Goal: Task Accomplishment & Management: Complete application form

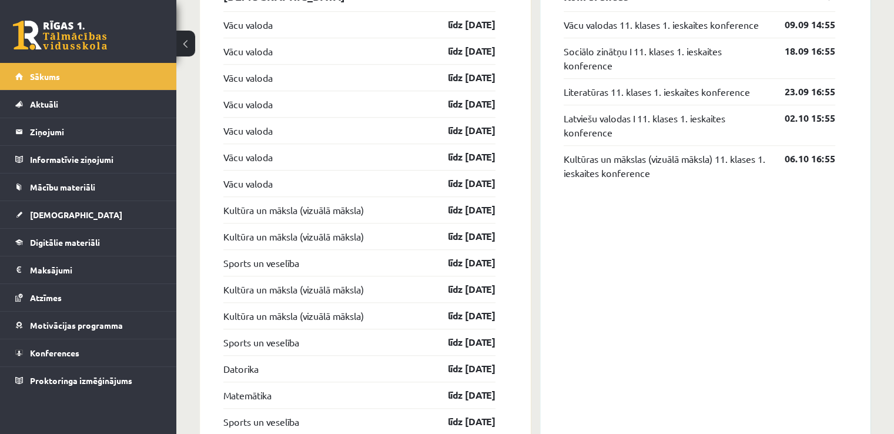
scroll to position [940, 0]
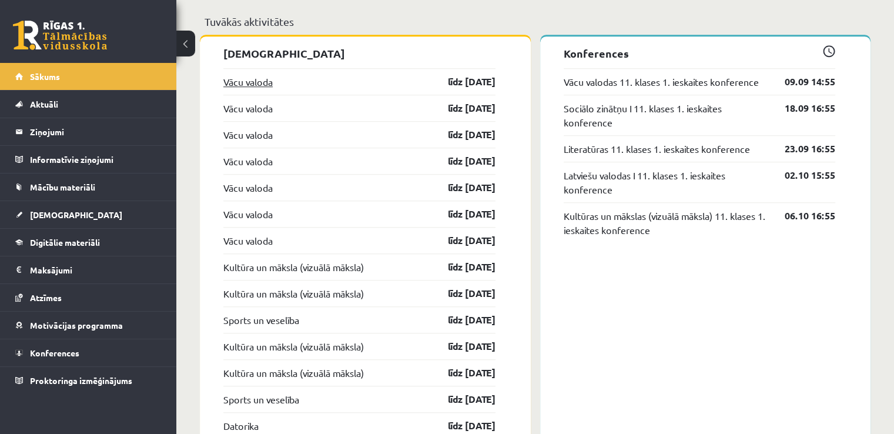
click at [233, 80] on link "Vācu valoda" at bounding box center [247, 82] width 49 height 14
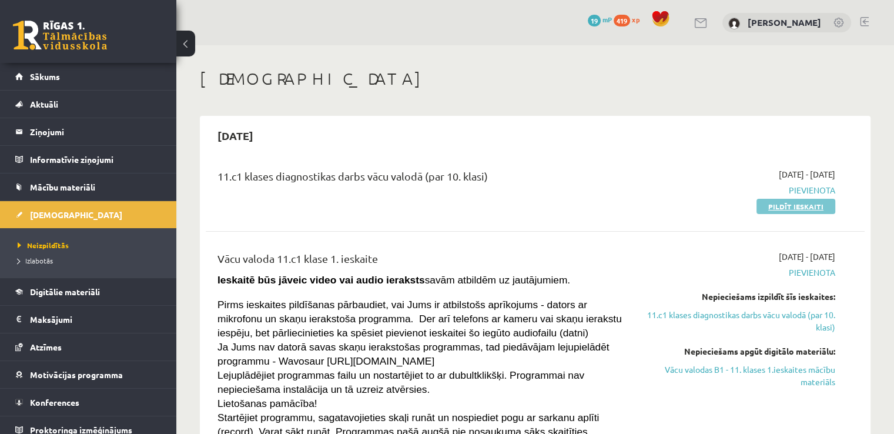
click at [791, 205] on link "Pildīt ieskaiti" at bounding box center [795, 206] width 79 height 15
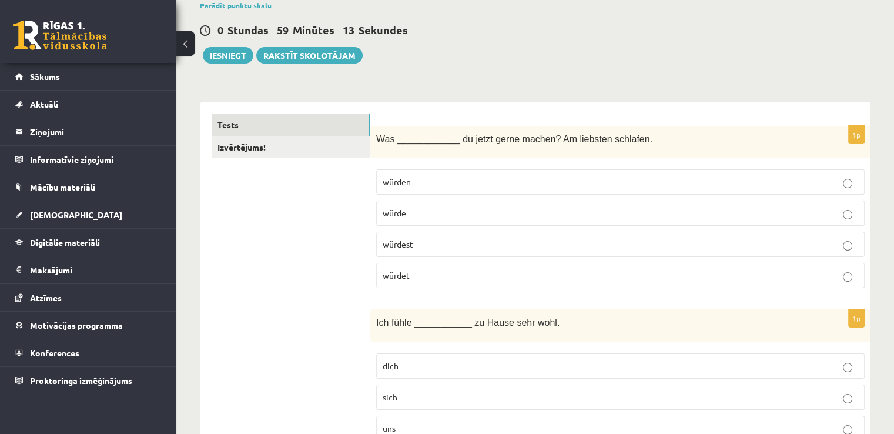
scroll to position [117, 0]
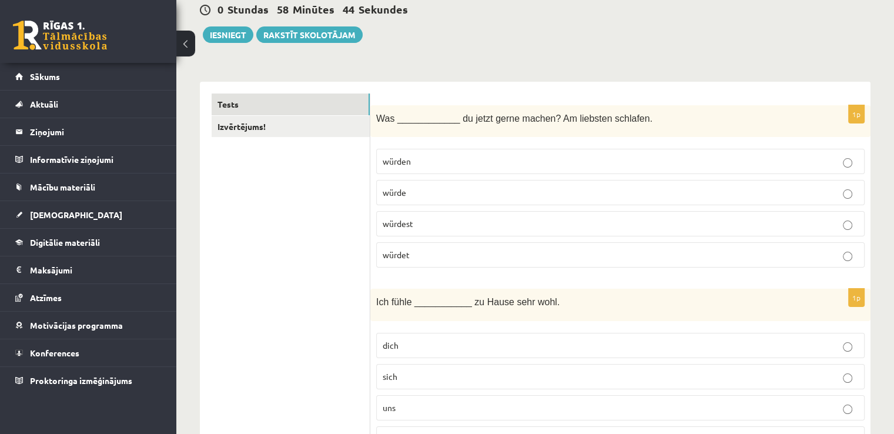
click at [501, 221] on p "würdest" at bounding box center [619, 223] width 475 height 12
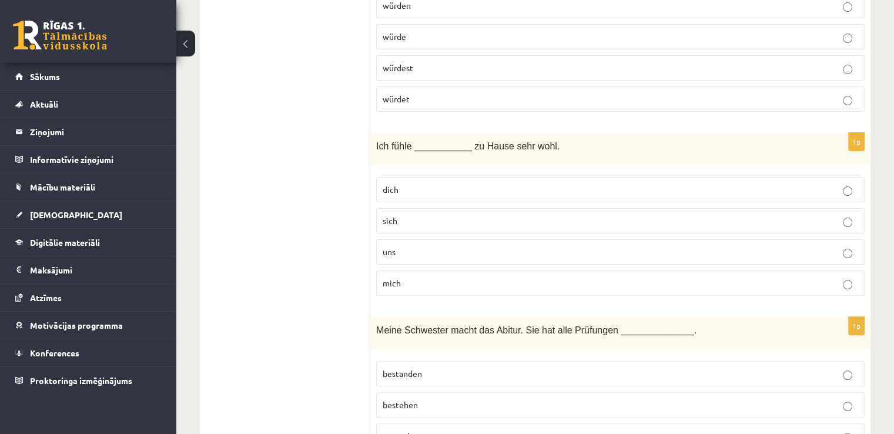
scroll to position [294, 0]
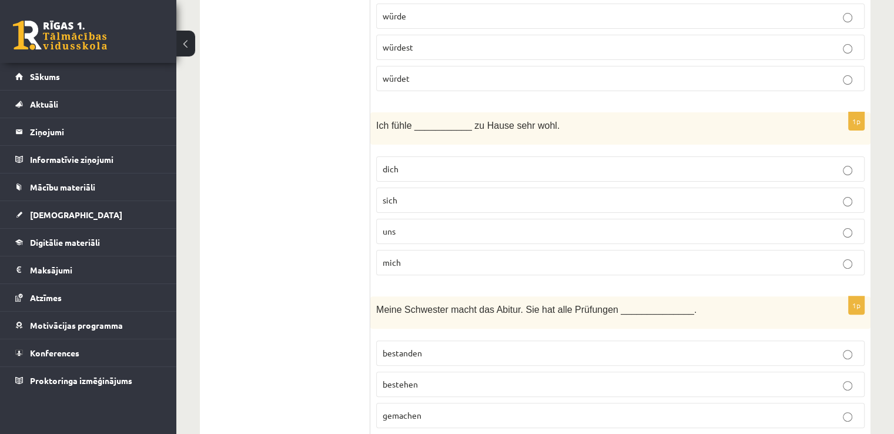
click at [830, 260] on p "mich" at bounding box center [619, 262] width 475 height 12
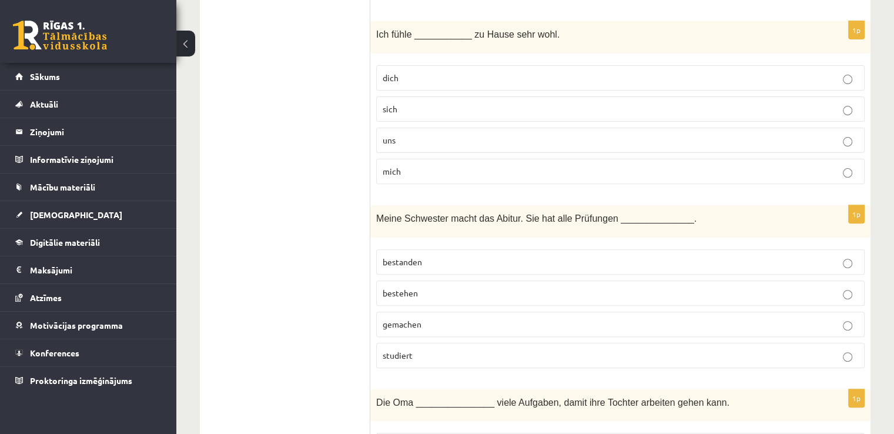
scroll to position [470, 0]
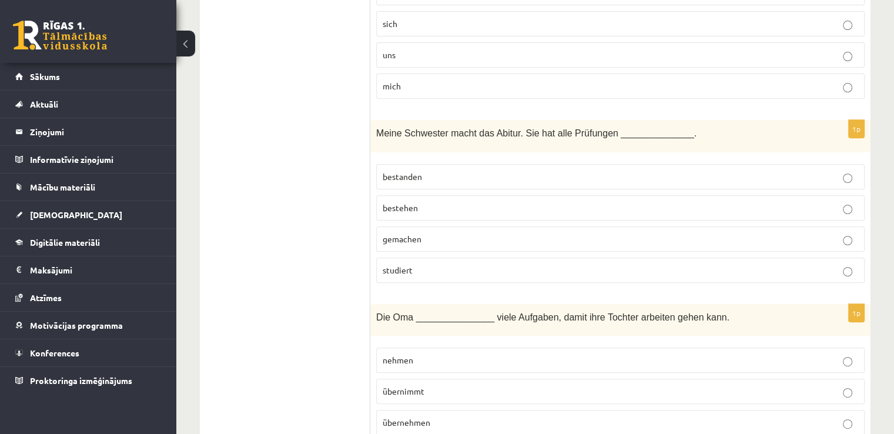
click at [830, 167] on label "bestanden" at bounding box center [620, 176] width 488 height 25
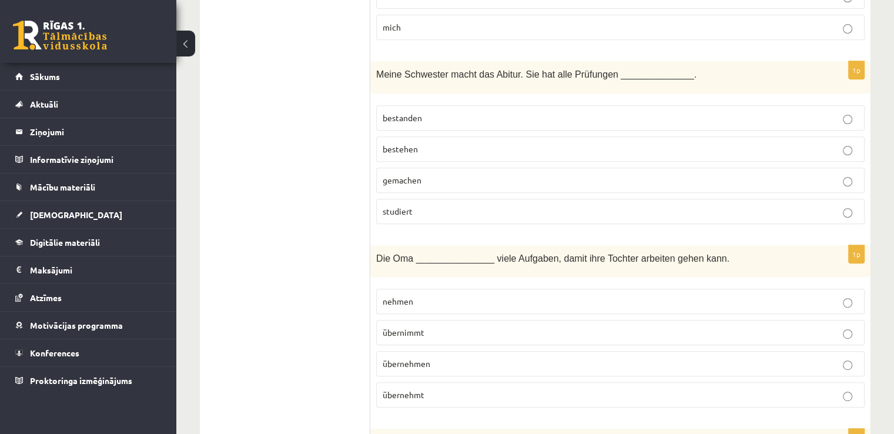
scroll to position [646, 0]
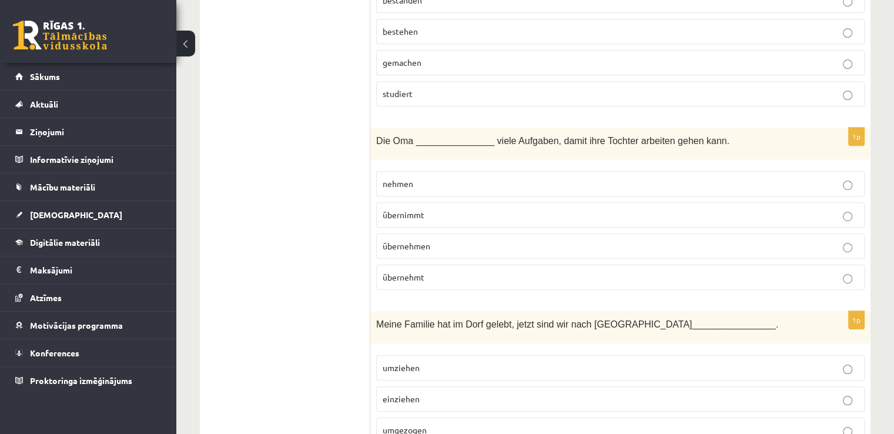
click at [434, 204] on label "übernimmt" at bounding box center [620, 214] width 488 height 25
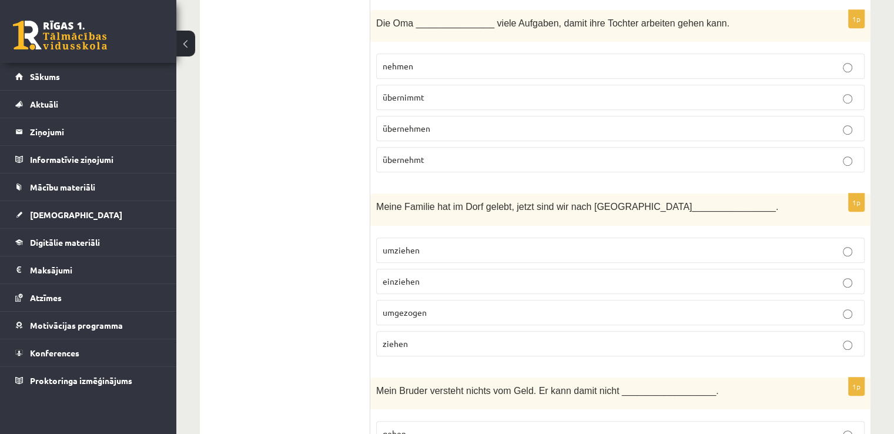
scroll to position [881, 0]
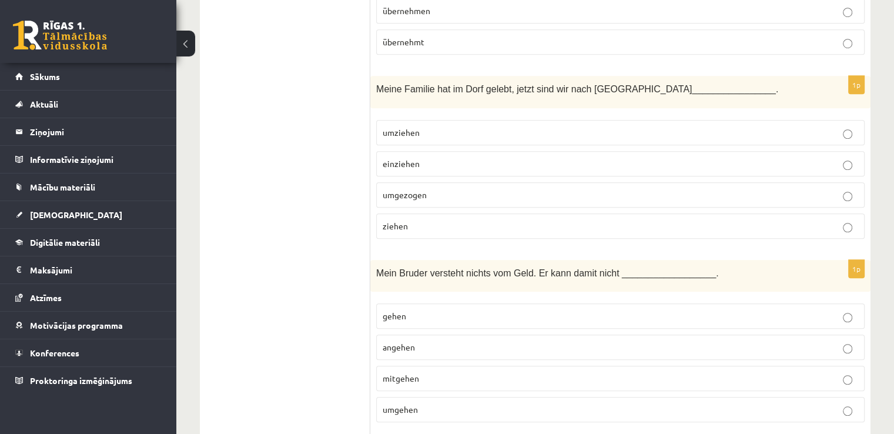
click at [436, 191] on p "umgezogen" at bounding box center [619, 195] width 475 height 12
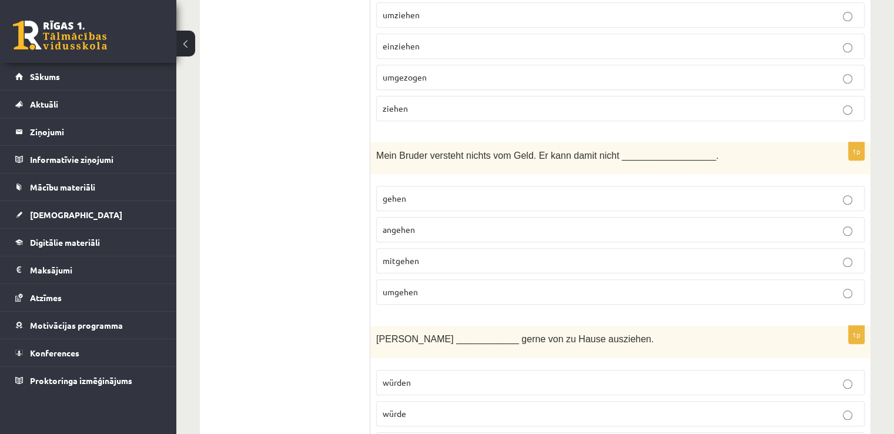
click at [449, 294] on label "umgehen" at bounding box center [620, 291] width 488 height 25
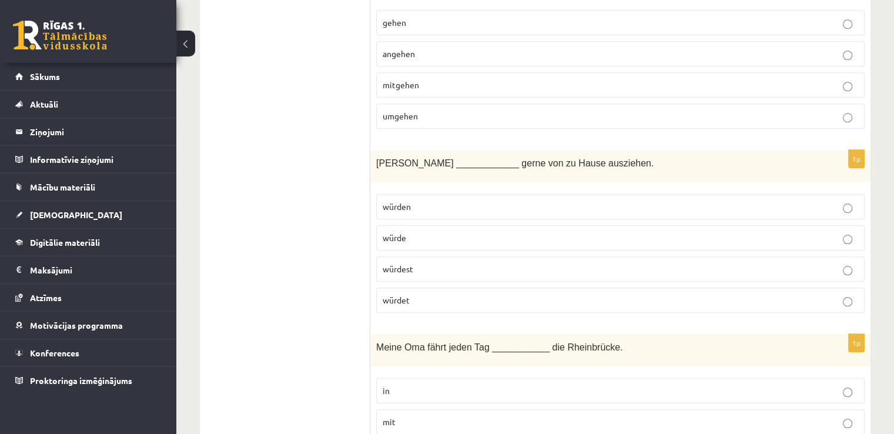
scroll to position [1175, 0]
click at [428, 231] on p "würde" at bounding box center [619, 237] width 475 height 12
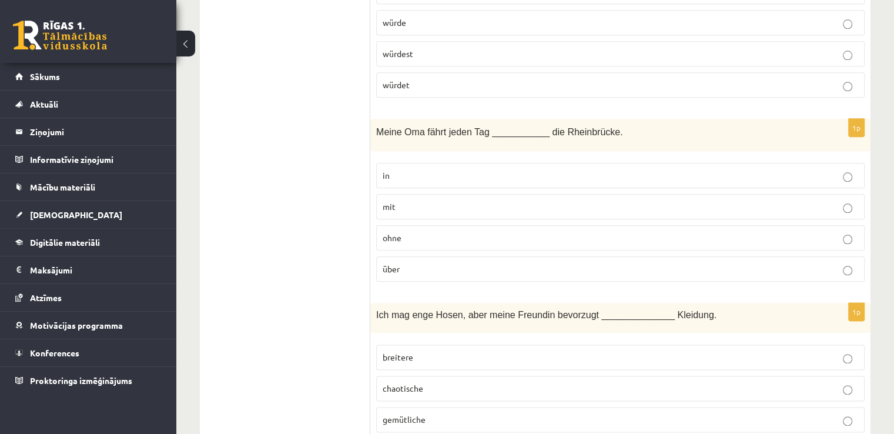
scroll to position [1410, 0]
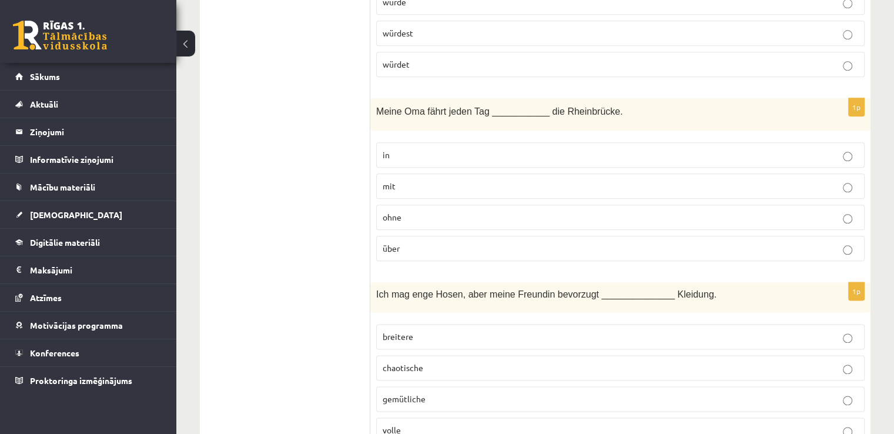
click at [479, 242] on p "über" at bounding box center [619, 248] width 475 height 12
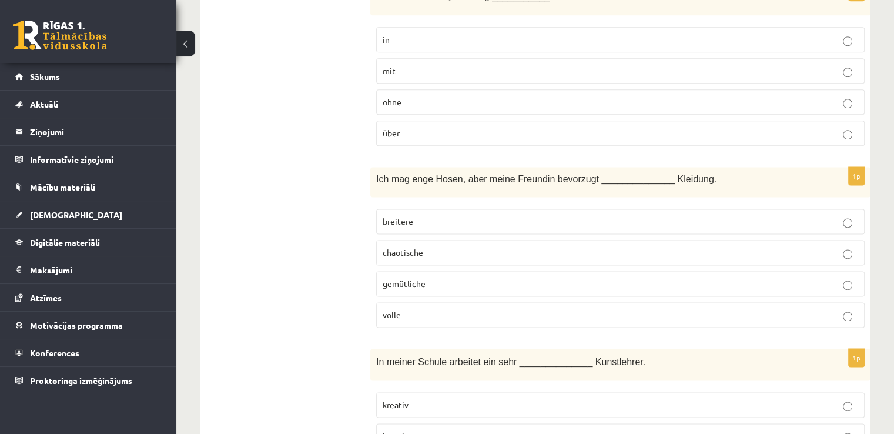
scroll to position [1527, 0]
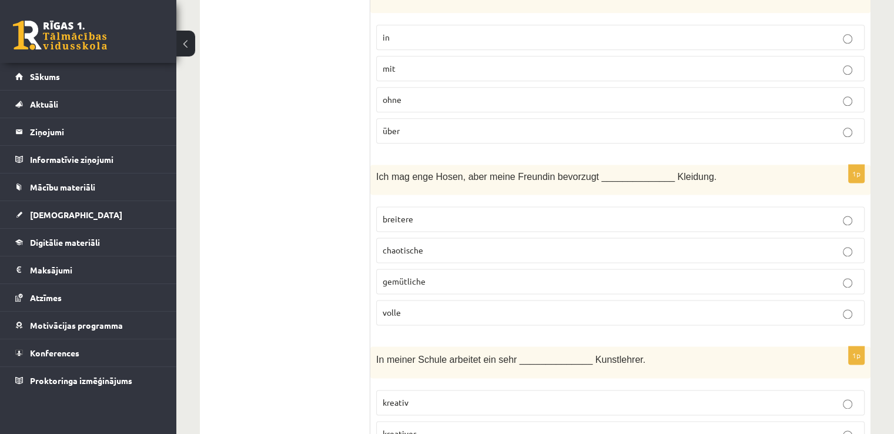
click at [426, 213] on p "breitere" at bounding box center [619, 219] width 475 height 12
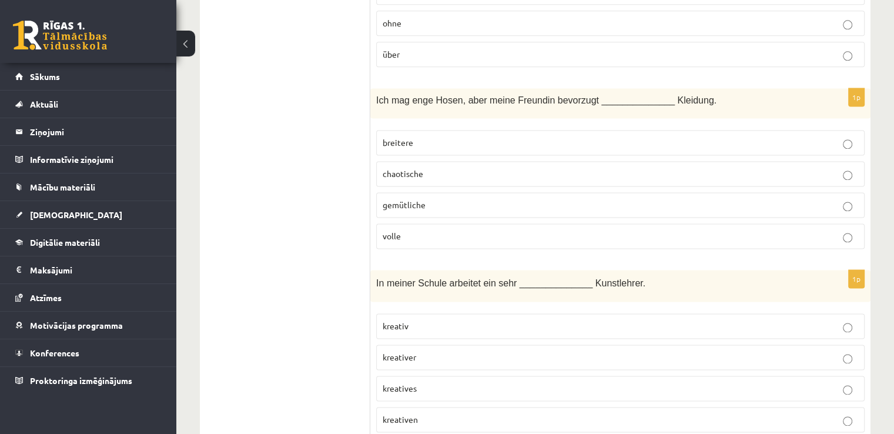
scroll to position [1704, 0]
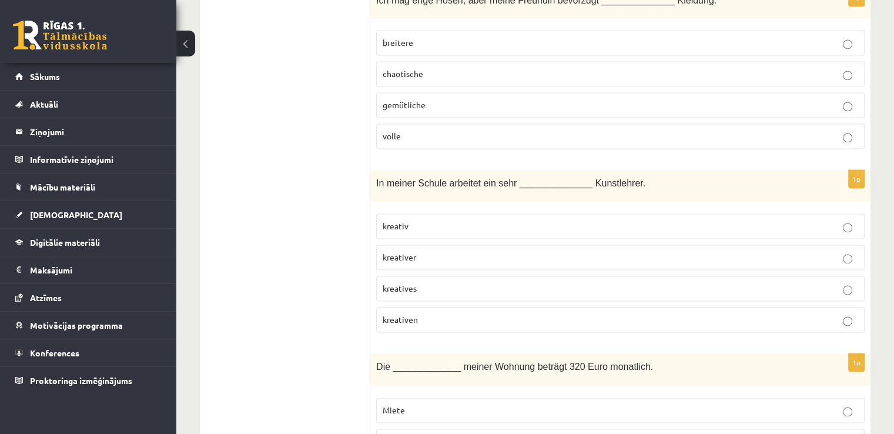
click at [431, 251] on p "kreativer" at bounding box center [619, 257] width 475 height 12
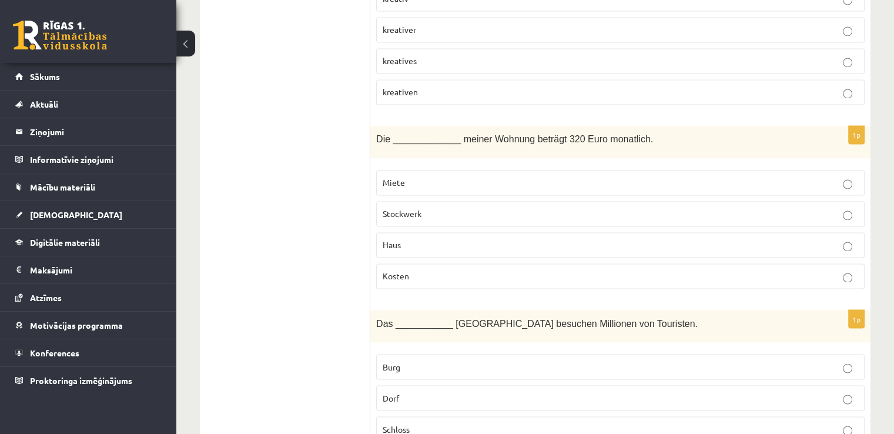
scroll to position [1939, 0]
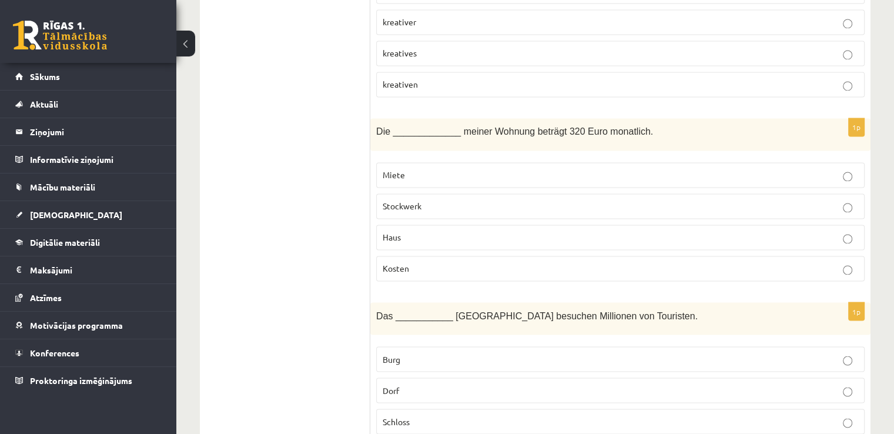
click at [446, 169] on p "Miete" at bounding box center [619, 175] width 475 height 12
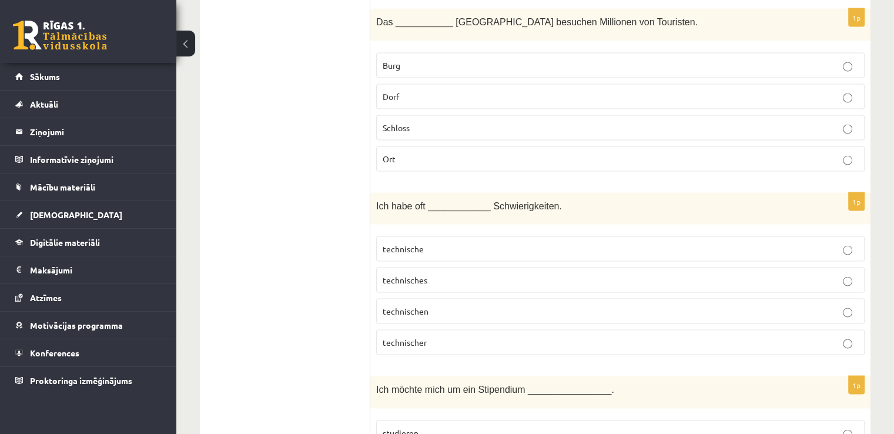
scroll to position [2115, 0]
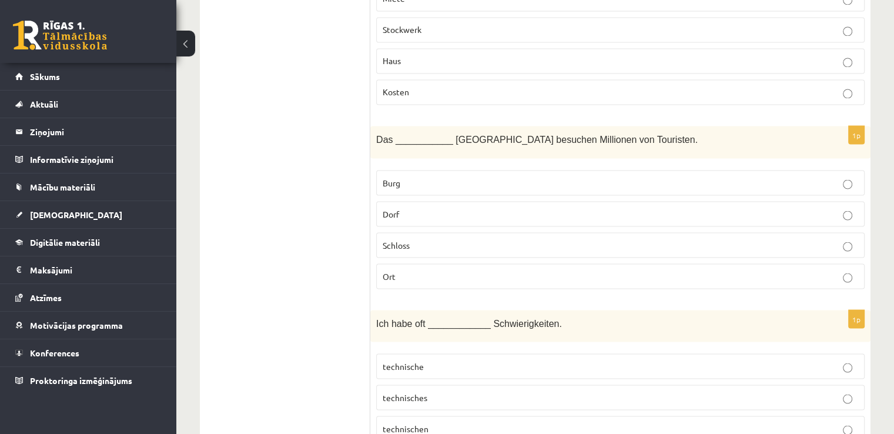
click at [401, 239] on span "Schloss" at bounding box center [395, 244] width 27 height 11
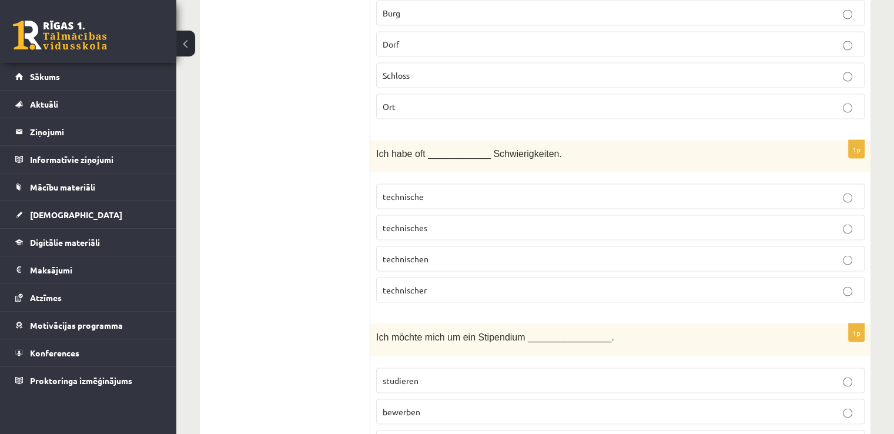
scroll to position [2291, 0]
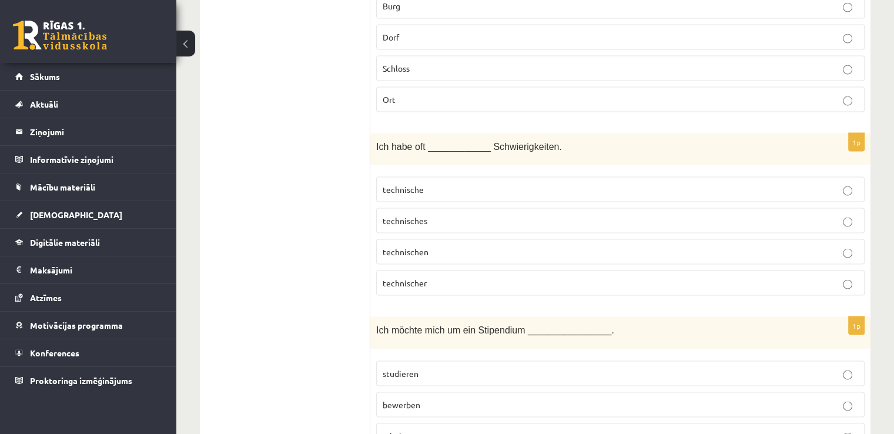
click at [398, 246] on span "technischen" at bounding box center [405, 251] width 46 height 11
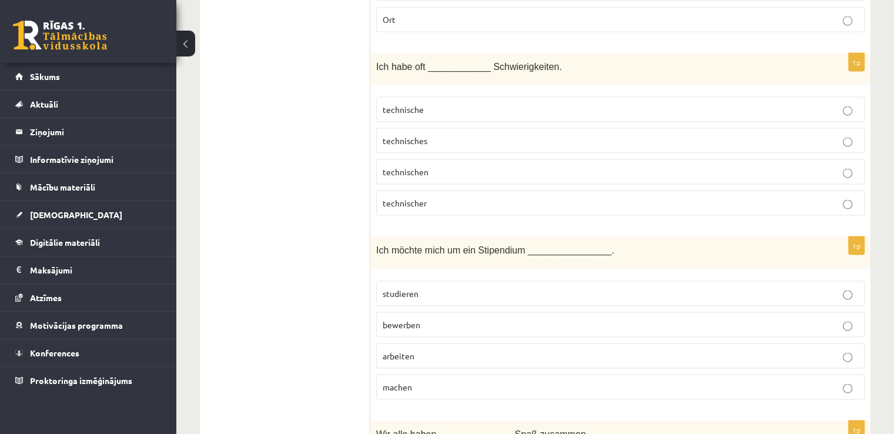
scroll to position [2467, 0]
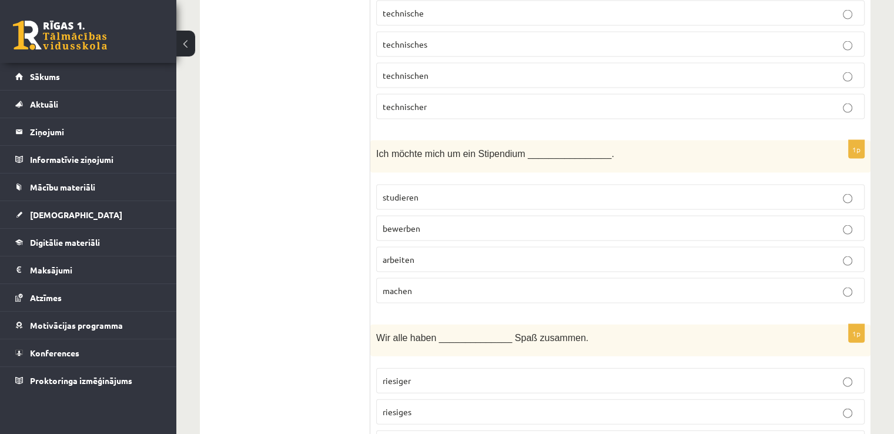
click at [397, 222] on p "bewerben" at bounding box center [619, 228] width 475 height 12
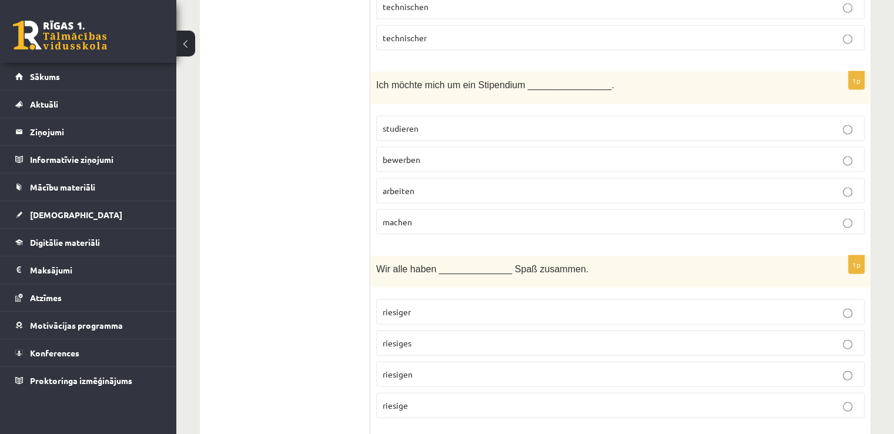
scroll to position [2644, 0]
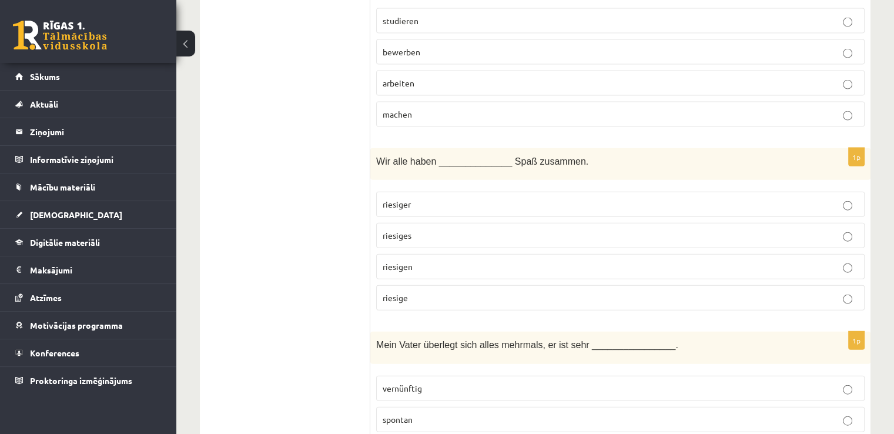
click at [419, 260] on p "riesigen" at bounding box center [619, 266] width 475 height 12
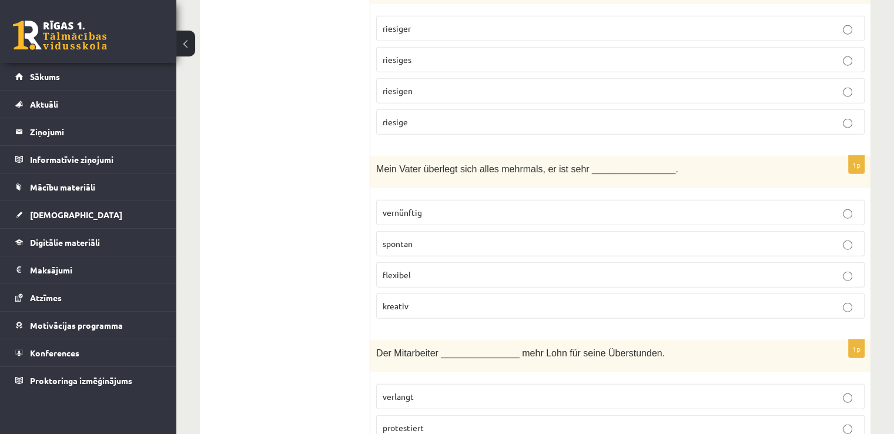
scroll to position [2820, 0]
click at [419, 206] on span "vernünftig" at bounding box center [401, 211] width 39 height 11
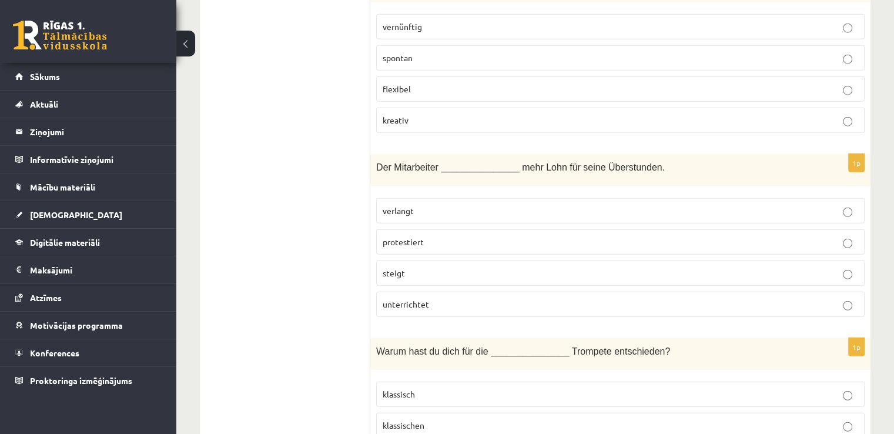
scroll to position [3055, 0]
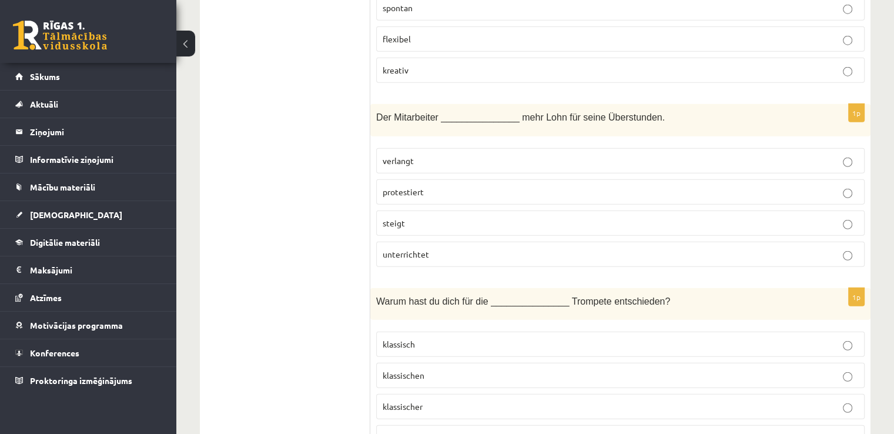
click at [482, 155] on p "verlangt" at bounding box center [619, 161] width 475 height 12
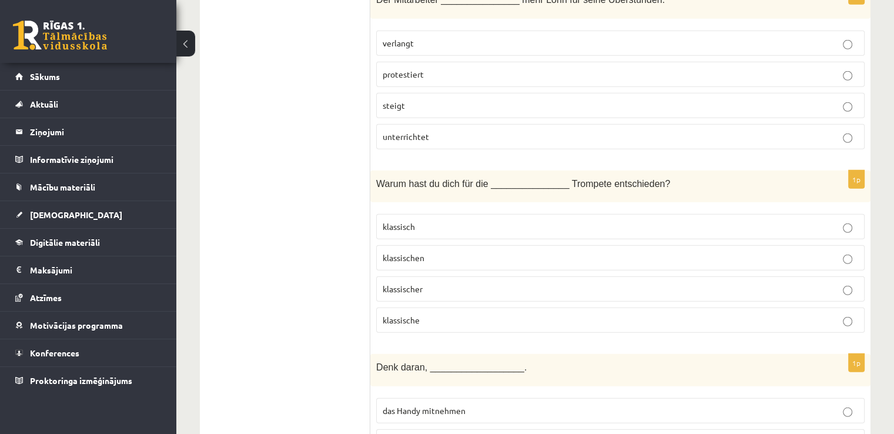
scroll to position [3231, 0]
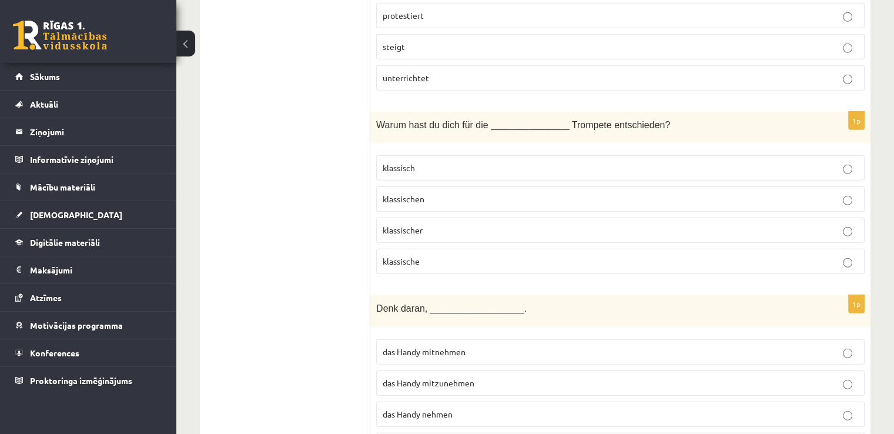
click at [459, 255] on p "klassische" at bounding box center [619, 261] width 475 height 12
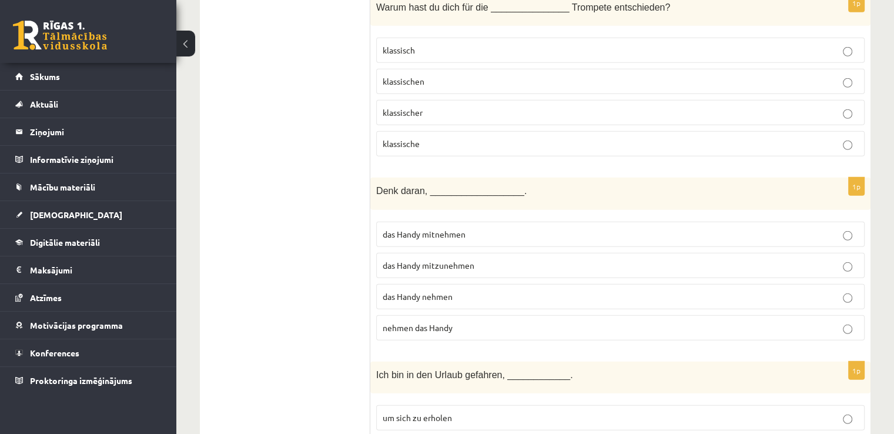
scroll to position [3407, 0]
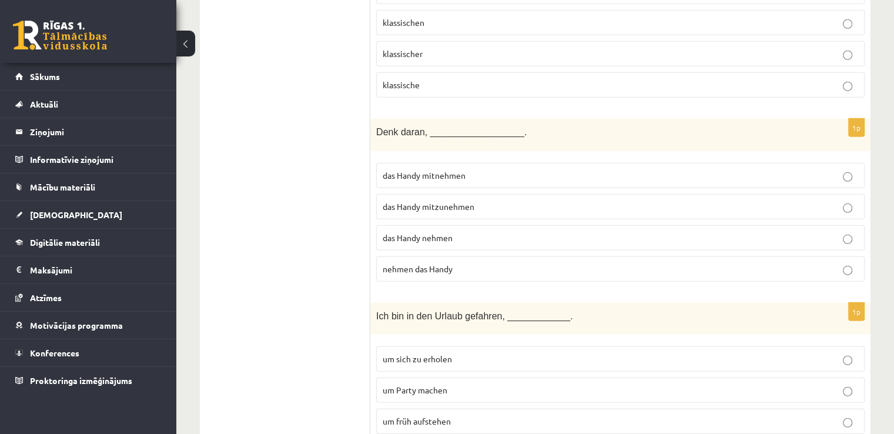
click at [446, 194] on label "das Handy mitzunehmen" at bounding box center [620, 206] width 488 height 25
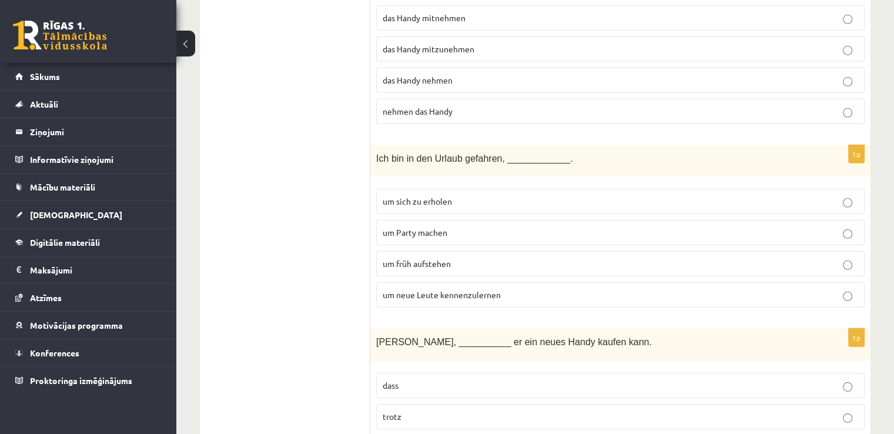
scroll to position [3584, 0]
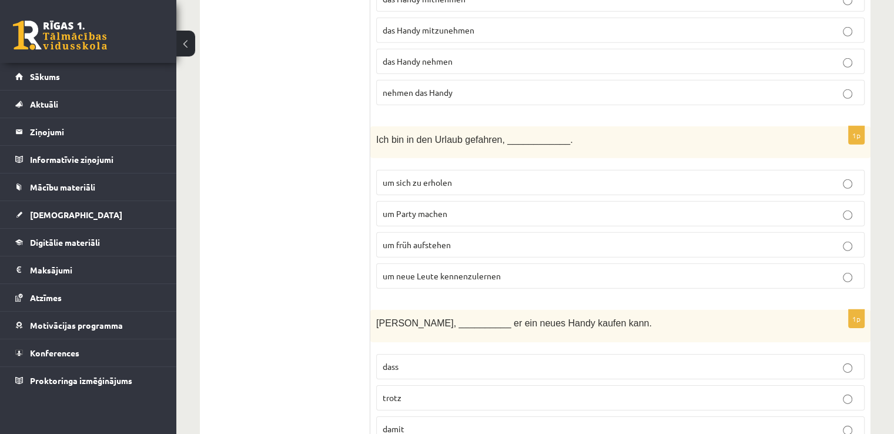
click at [443, 270] on span "um neue Leute kennenzulernen" at bounding box center [441, 275] width 118 height 11
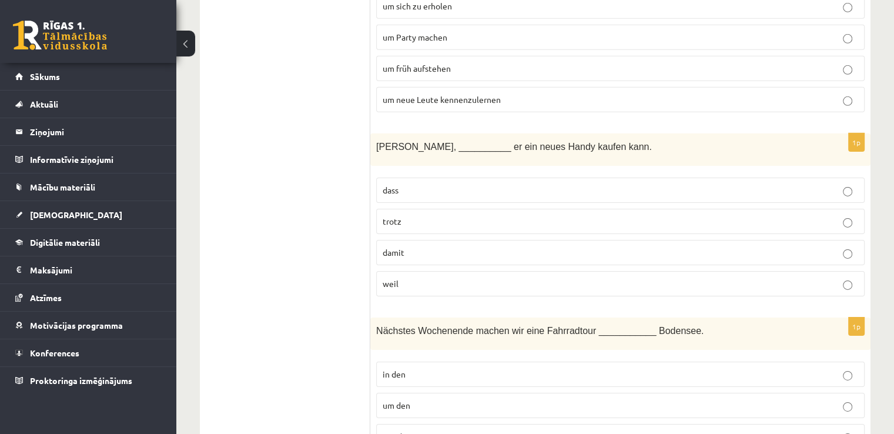
click at [421, 246] on p "damit" at bounding box center [619, 252] width 475 height 12
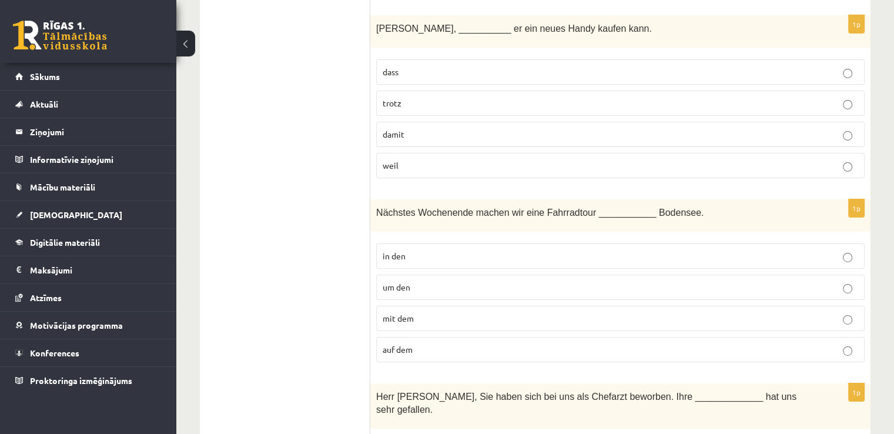
scroll to position [3877, 0]
click at [499, 281] on p "um den" at bounding box center [619, 287] width 475 height 12
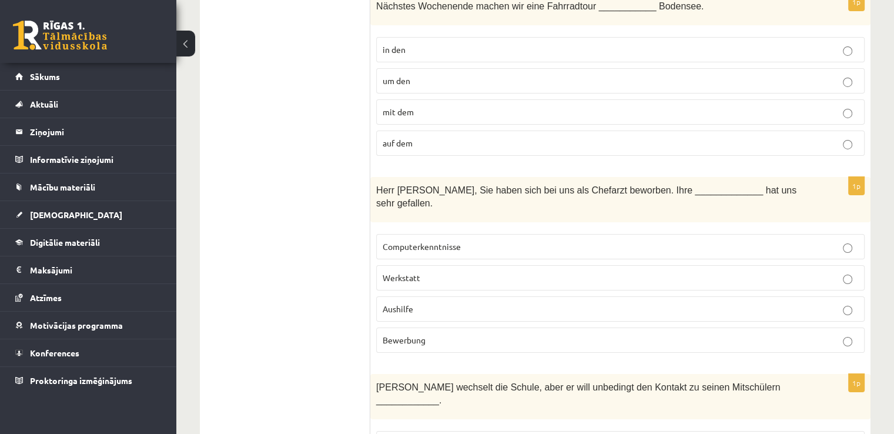
scroll to position [4112, 0]
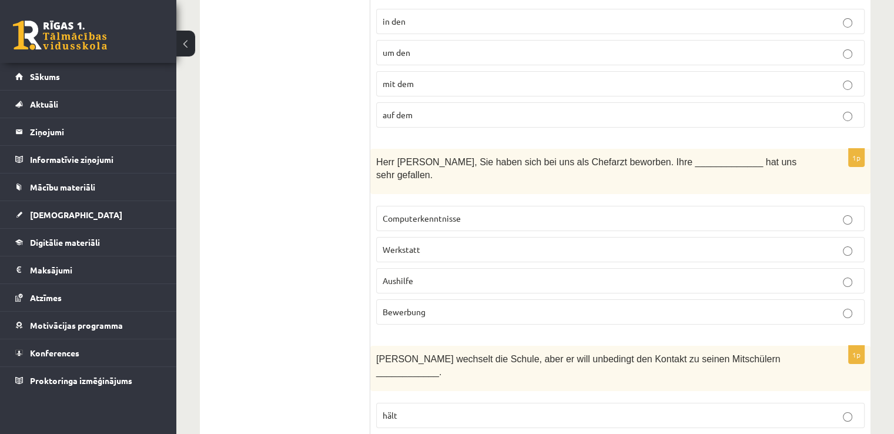
click at [827, 305] on p "Bewerbung" at bounding box center [619, 311] width 475 height 12
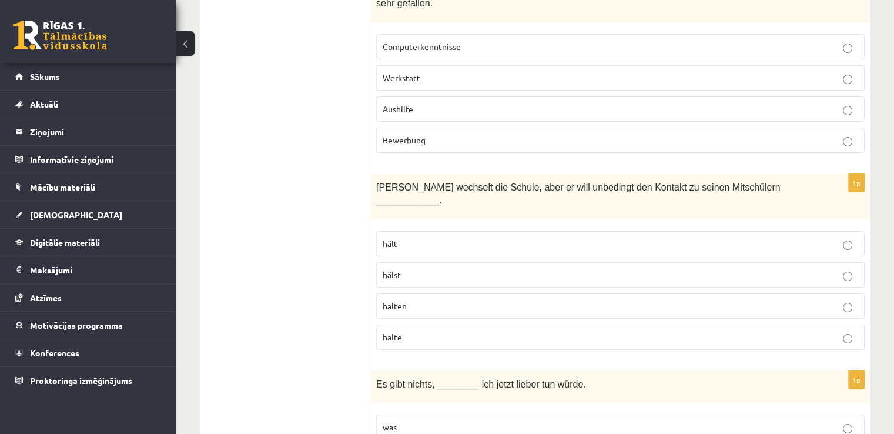
scroll to position [4289, 0]
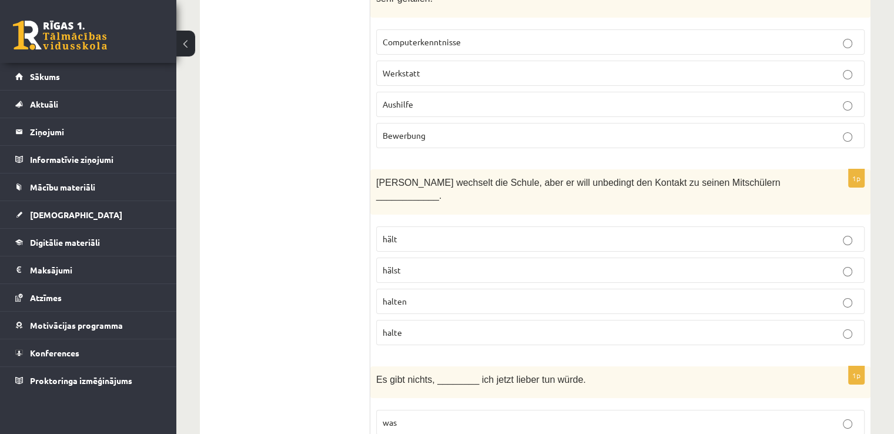
click at [458, 295] on p "halten" at bounding box center [619, 301] width 475 height 12
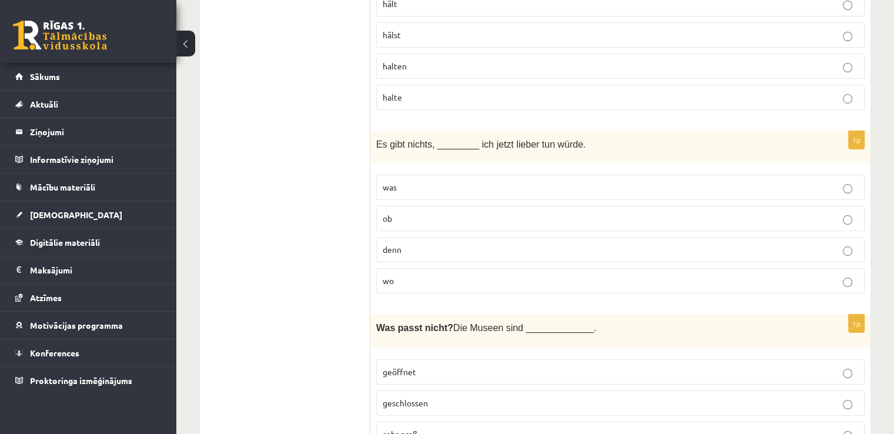
scroll to position [4465, 0]
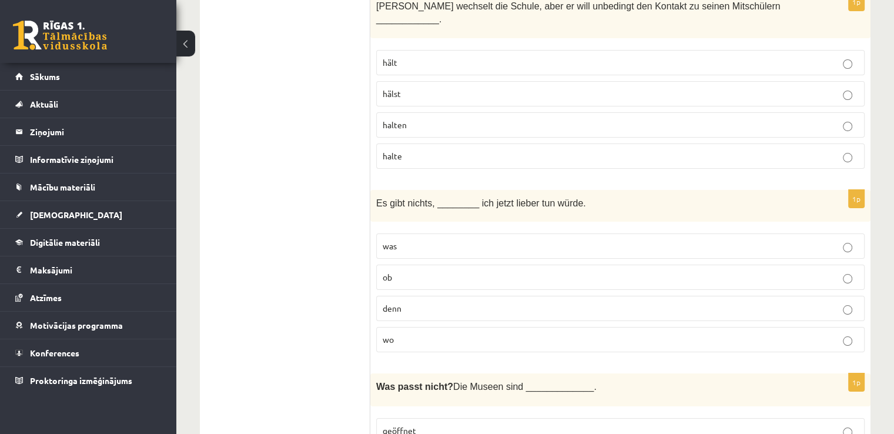
click at [519, 240] on p "was" at bounding box center [619, 246] width 475 height 12
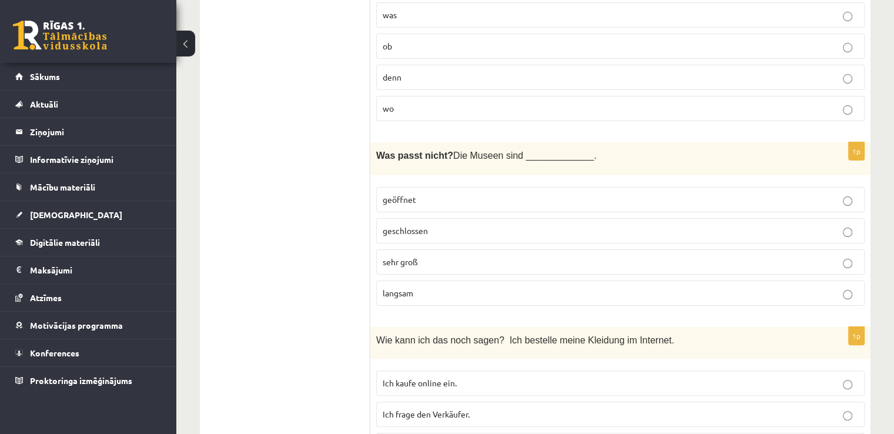
scroll to position [4700, 0]
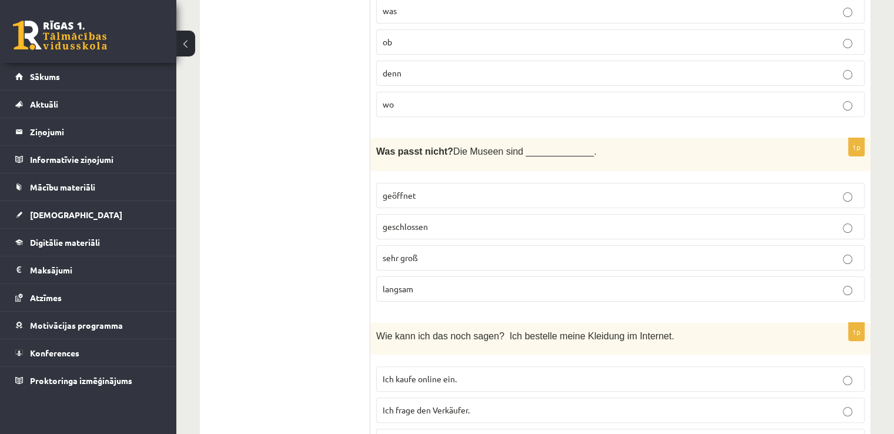
click at [407, 283] on p "langsam" at bounding box center [619, 289] width 475 height 12
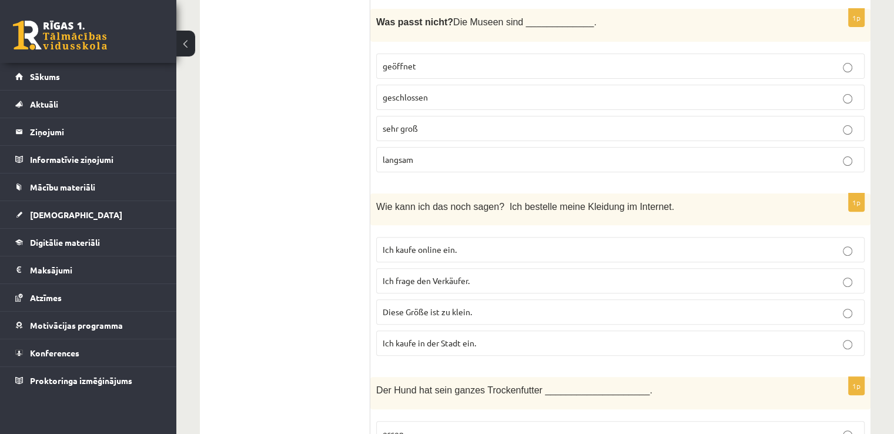
scroll to position [4812, 0]
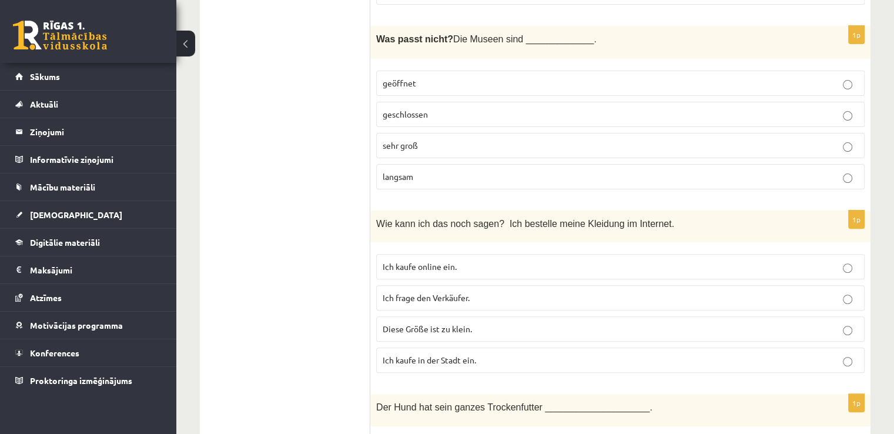
click at [705, 260] on p "Ich kaufe online ein." at bounding box center [619, 266] width 475 height 12
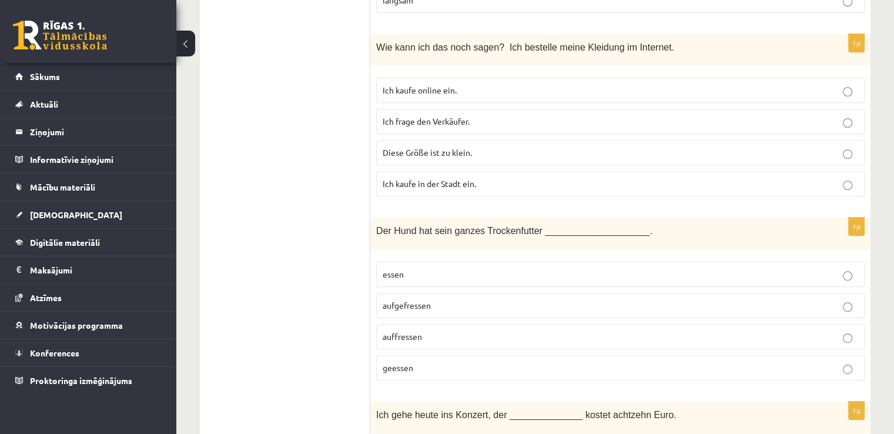
click at [427, 293] on label "aufgefressen" at bounding box center [620, 305] width 488 height 25
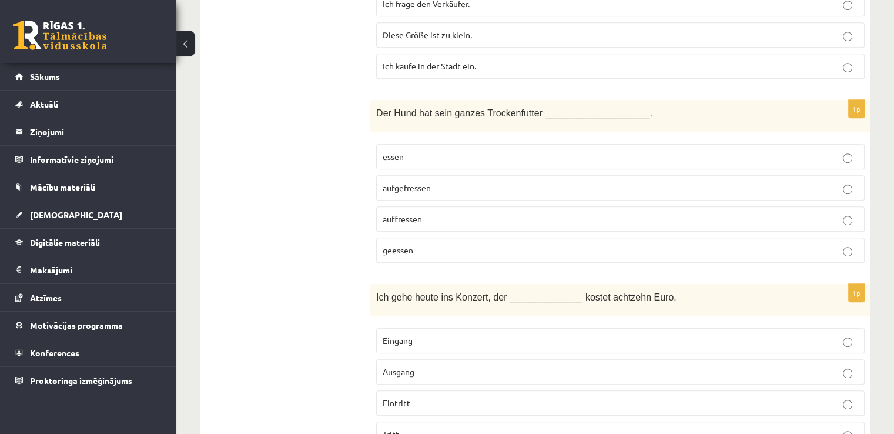
click at [445, 397] on p "Eintritt" at bounding box center [619, 403] width 475 height 12
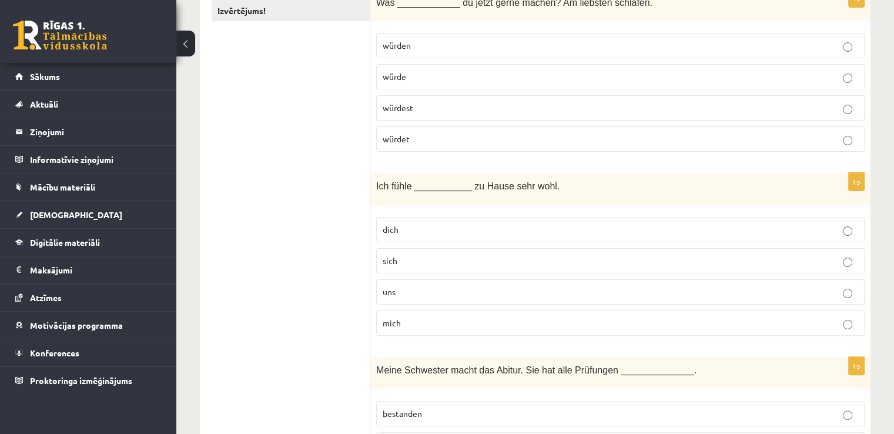
scroll to position [0, 0]
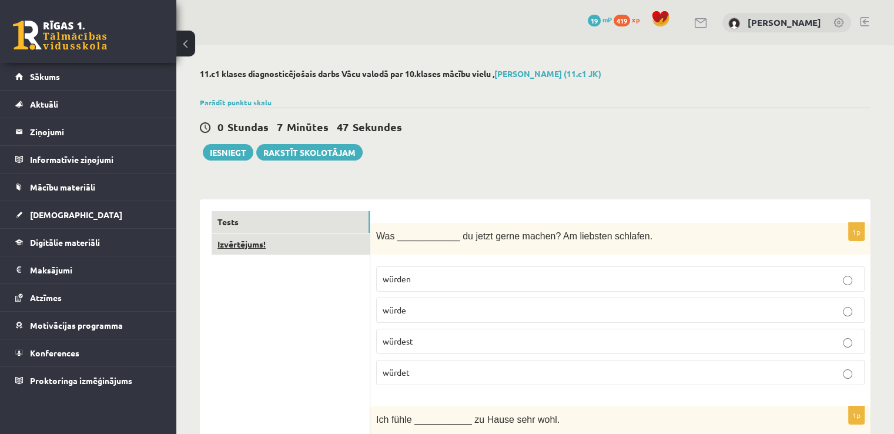
click at [297, 245] on link "Izvērtējums!" at bounding box center [290, 244] width 158 height 22
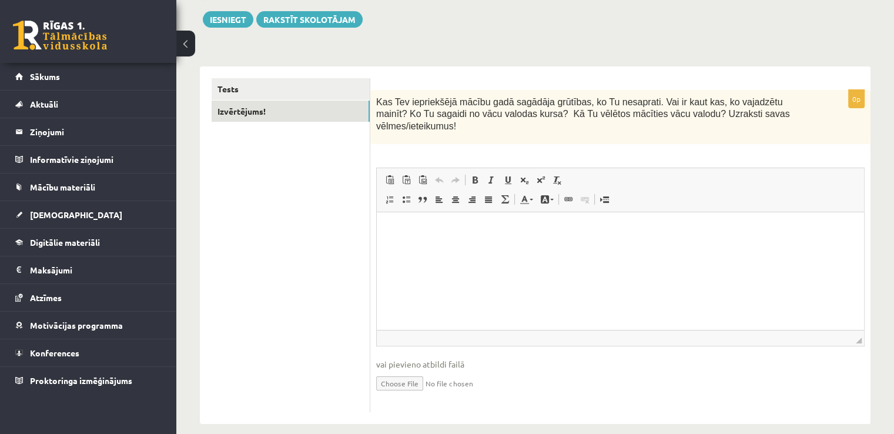
scroll to position [134, 0]
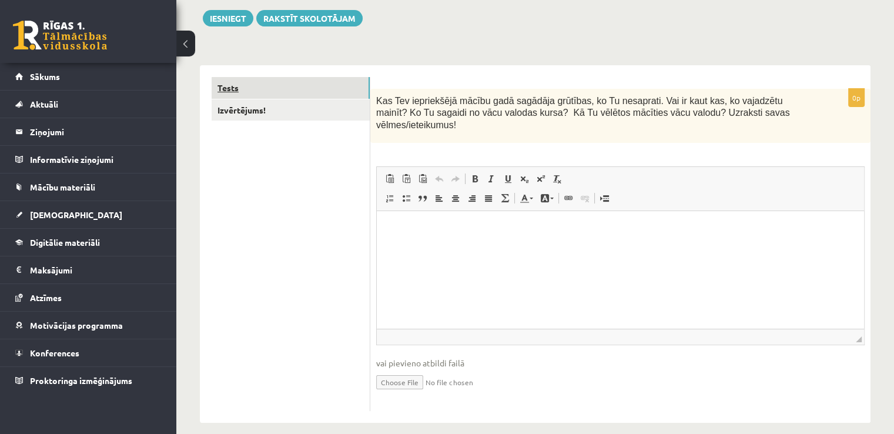
click at [287, 86] on link "Tests" at bounding box center [290, 88] width 158 height 22
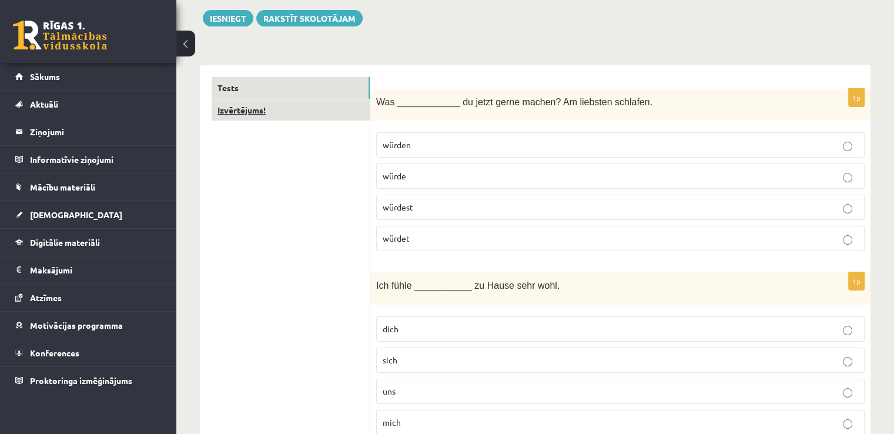
click at [295, 104] on link "Izvērtējums!" at bounding box center [290, 110] width 158 height 22
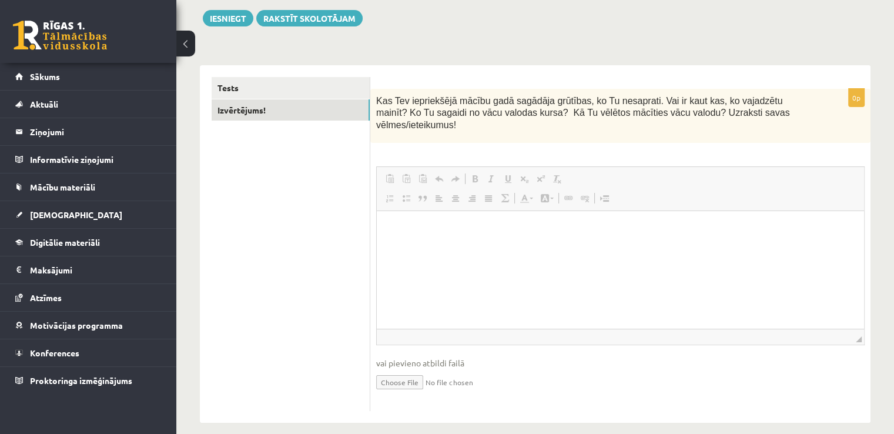
scroll to position [0, 0]
click at [432, 231] on p "Bagātinātā teksta redaktors, wiswyg-editor-user-answer-47024887053460" at bounding box center [620, 229] width 464 height 12
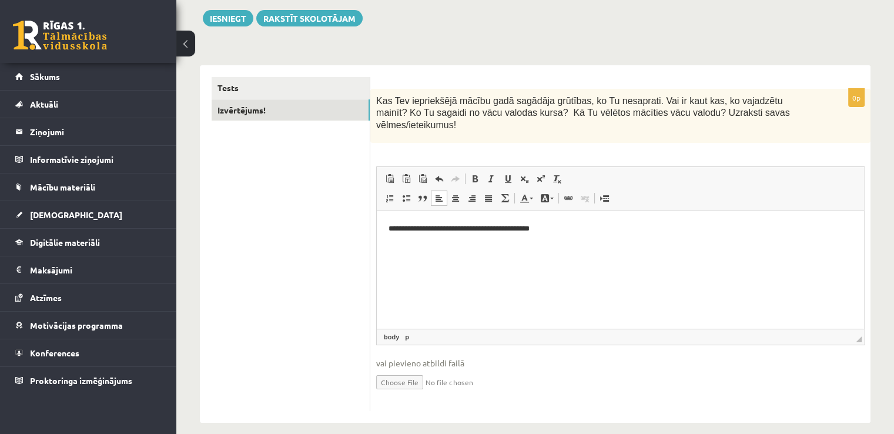
click at [430, 231] on p "**********" at bounding box center [620, 229] width 464 height 12
click at [450, 231] on p "**********" at bounding box center [620, 229] width 464 height 12
click at [581, 230] on p "**********" at bounding box center [620, 229] width 464 height 12
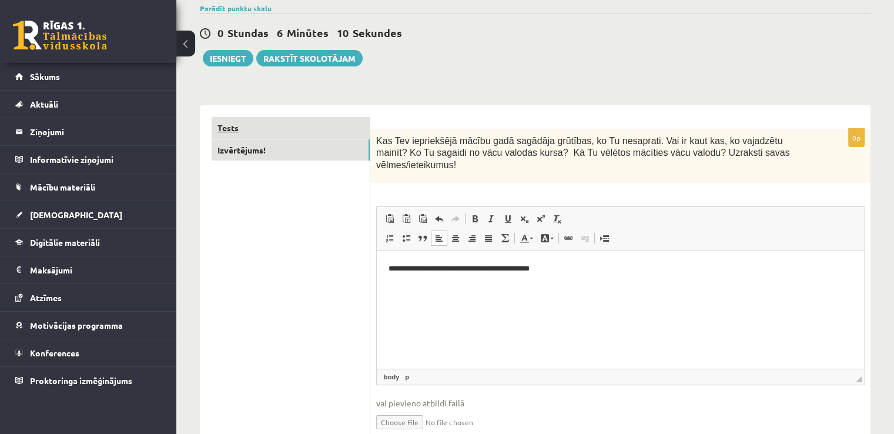
scroll to position [75, 0]
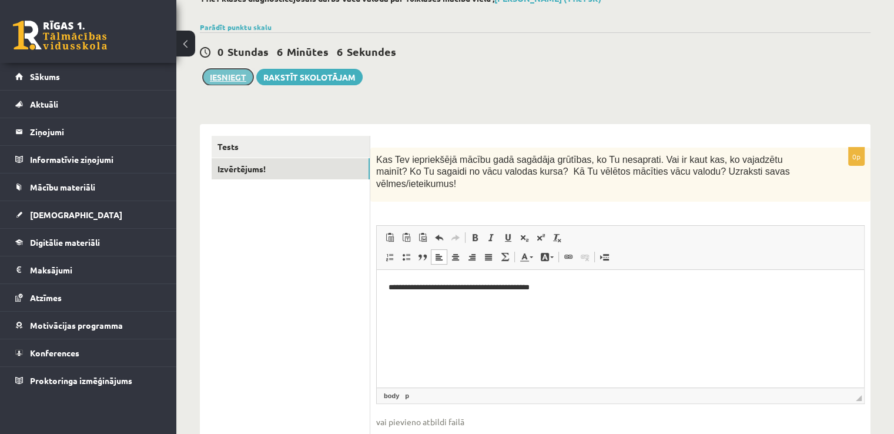
click at [224, 73] on button "Iesniegt" at bounding box center [228, 77] width 51 height 16
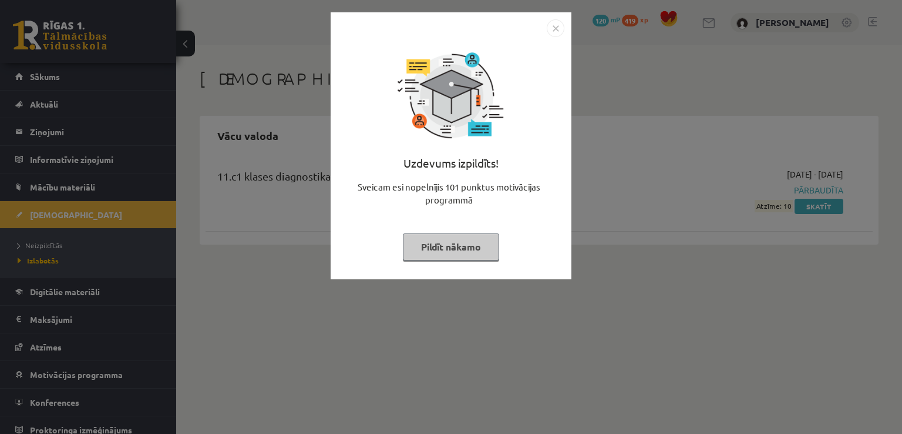
click at [463, 248] on button "Pildīt nākamo" at bounding box center [451, 246] width 96 height 27
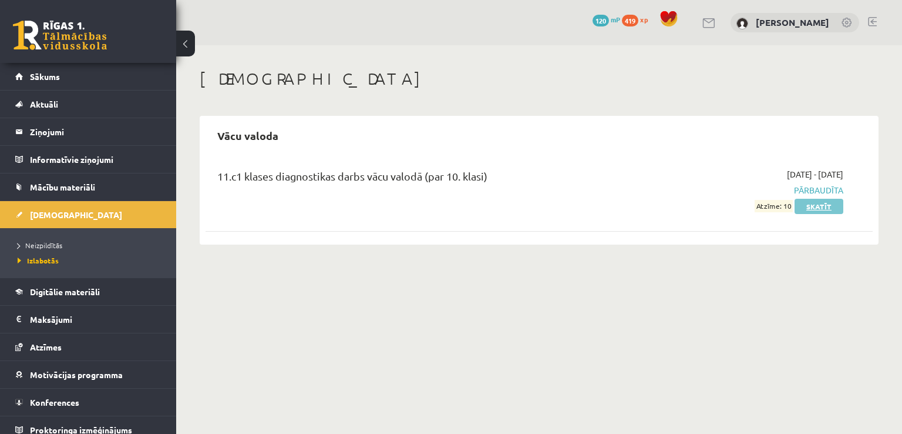
click at [807, 211] on link "Skatīt" at bounding box center [819, 206] width 49 height 15
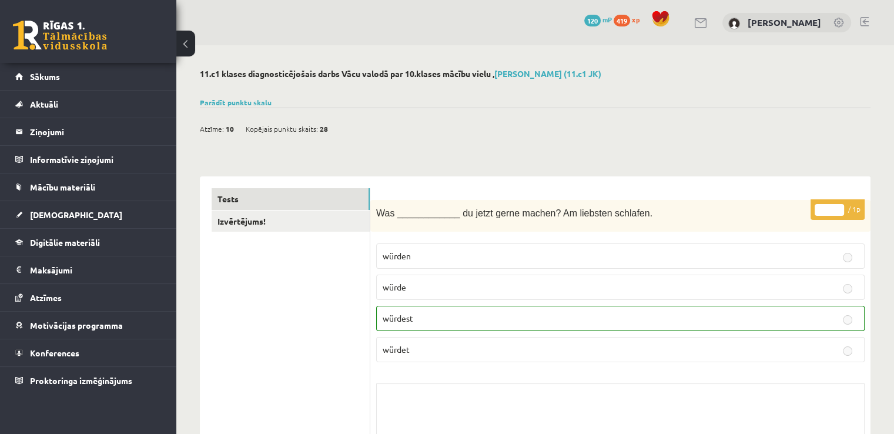
click at [189, 46] on button at bounding box center [185, 44] width 19 height 26
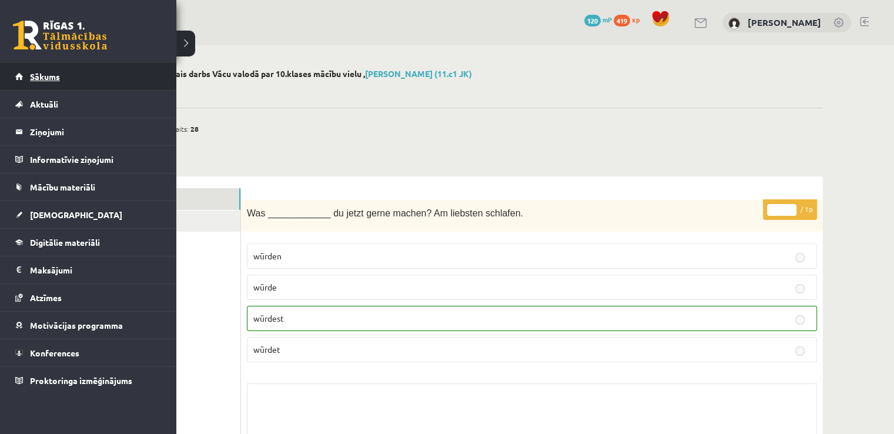
click at [45, 72] on span "Sākums" at bounding box center [45, 76] width 30 height 11
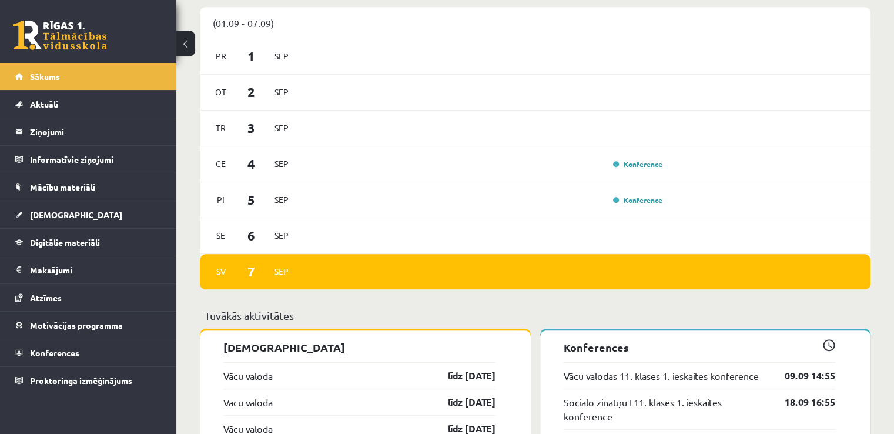
scroll to position [881, 0]
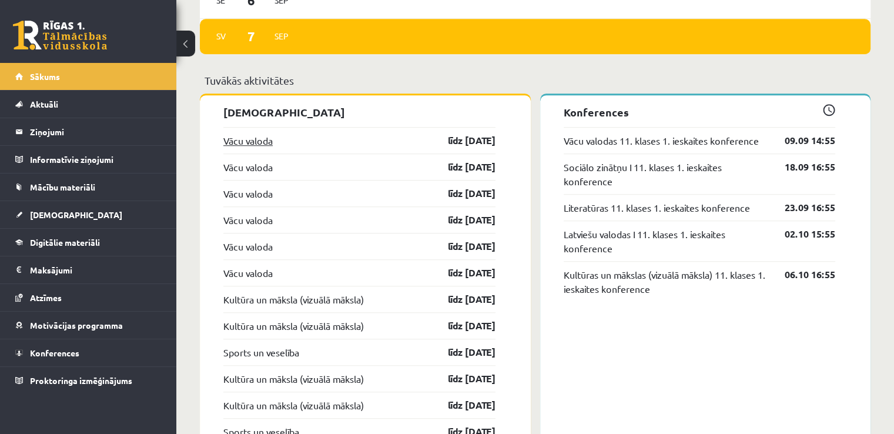
click at [250, 141] on link "Vācu valoda" at bounding box center [247, 140] width 49 height 14
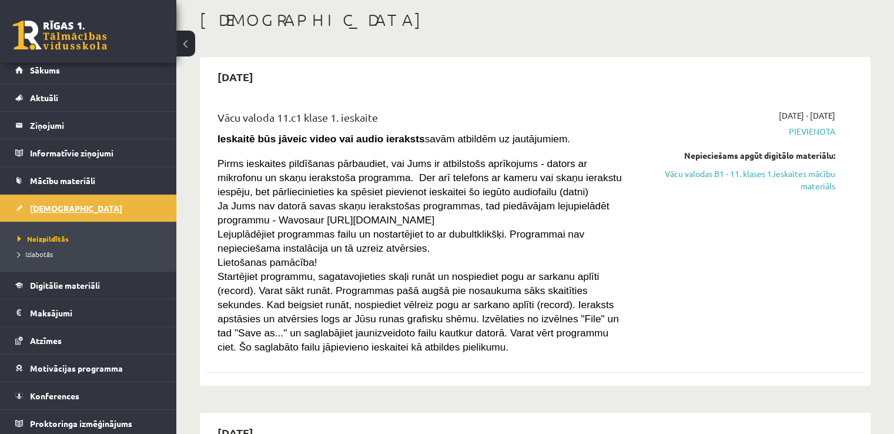
scroll to position [8, 0]
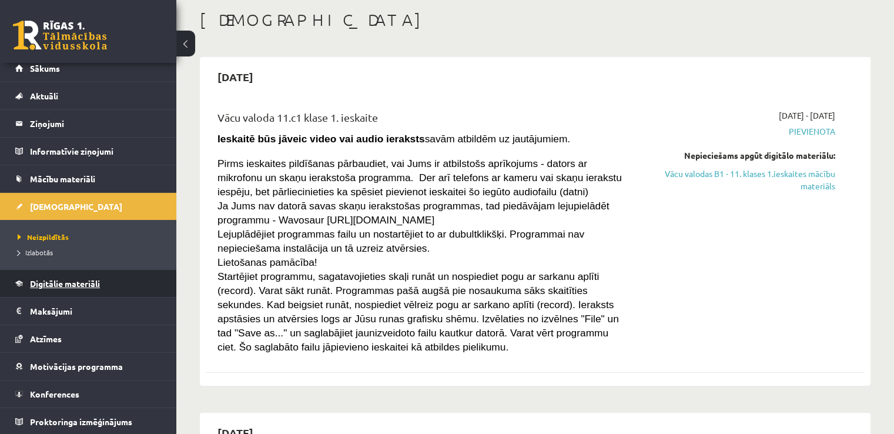
click at [80, 278] on span "Digitālie materiāli" at bounding box center [65, 283] width 70 height 11
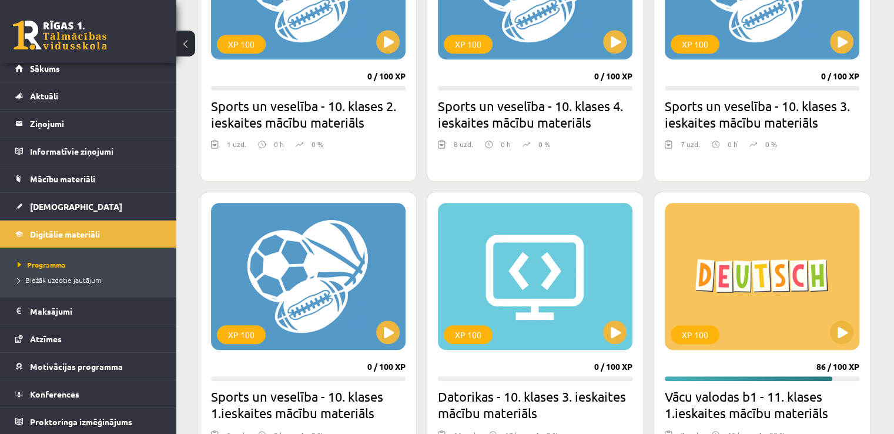
scroll to position [1057, 0]
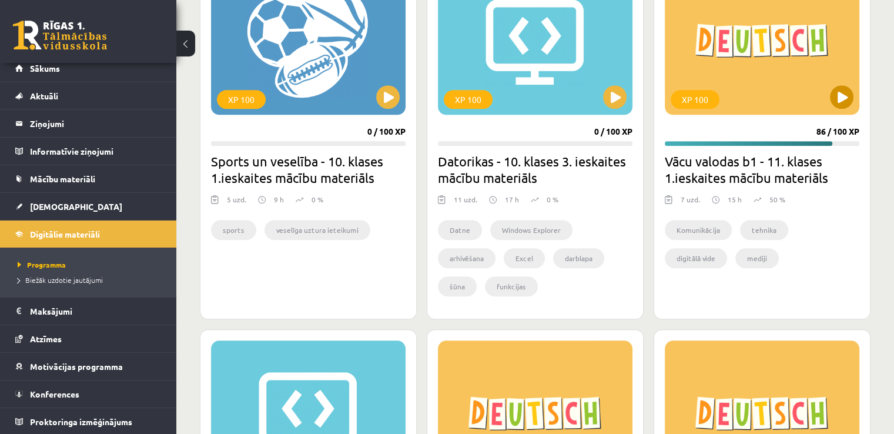
click at [771, 63] on div "XP 100" at bounding box center [761, 41] width 194 height 147
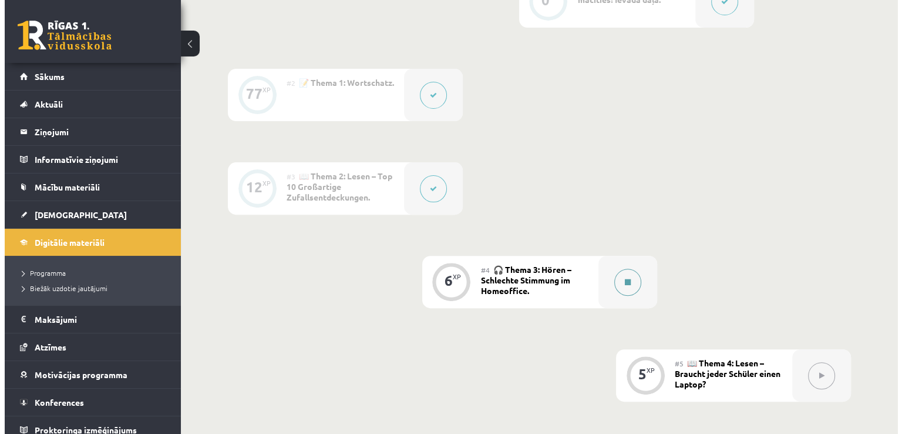
scroll to position [411, 0]
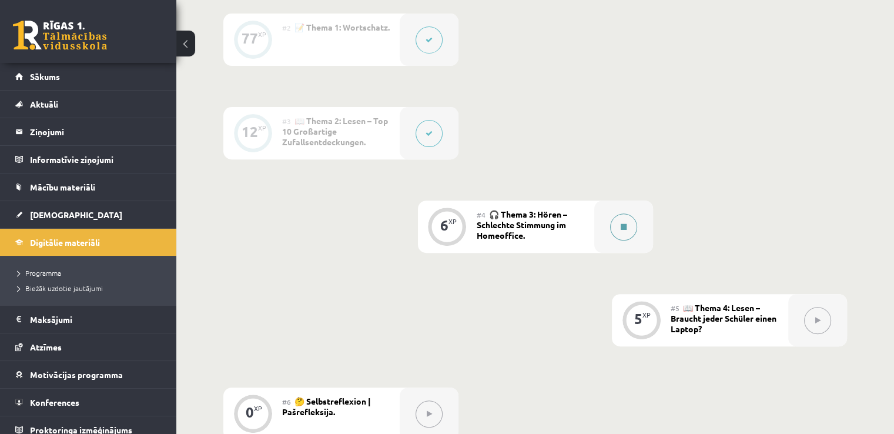
click at [617, 223] on button at bounding box center [623, 226] width 27 height 27
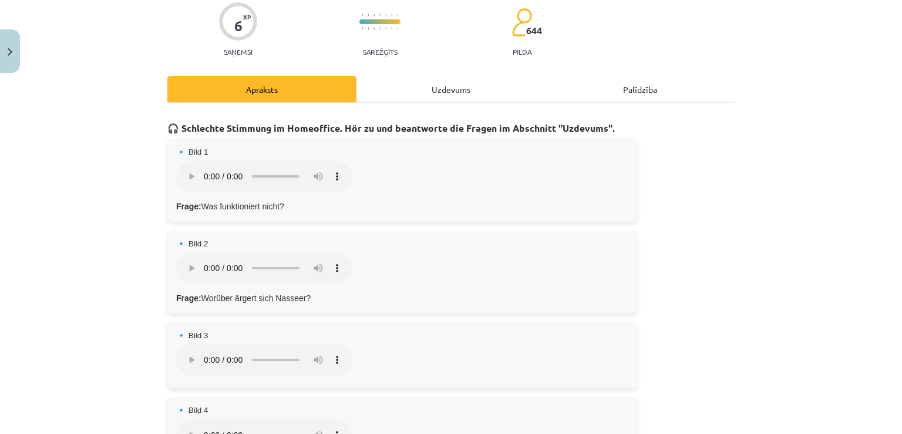
scroll to position [0, 0]
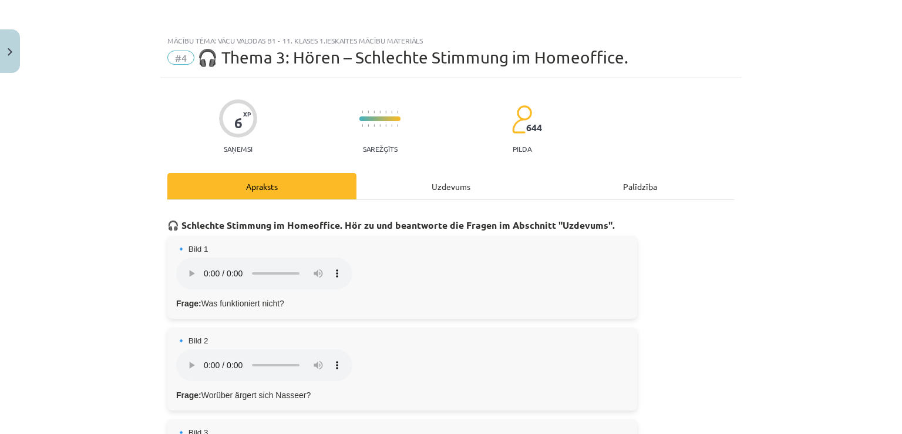
click at [434, 193] on div "Uzdevums" at bounding box center [451, 186] width 189 height 26
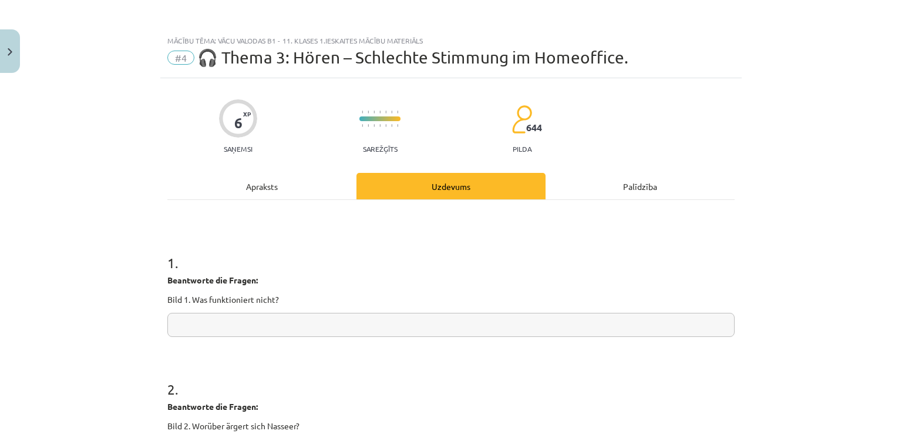
click at [258, 183] on div "Apraksts" at bounding box center [261, 186] width 189 height 26
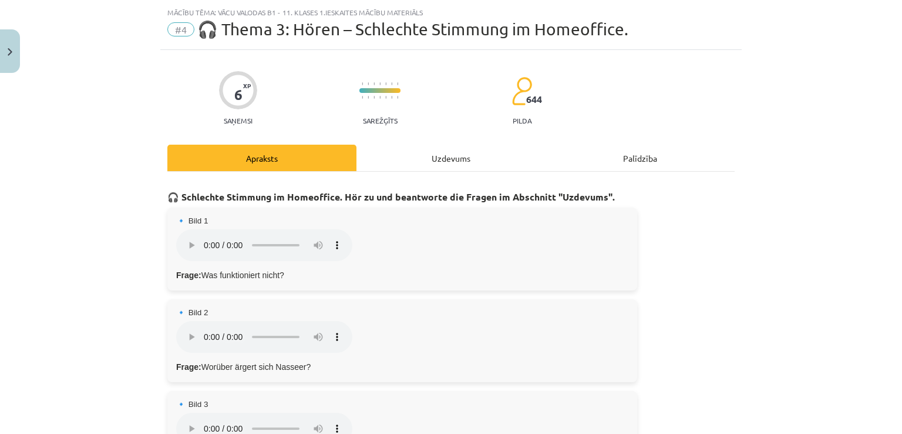
scroll to position [29, 0]
click at [8, 49] on img "Close" at bounding box center [10, 52] width 5 height 8
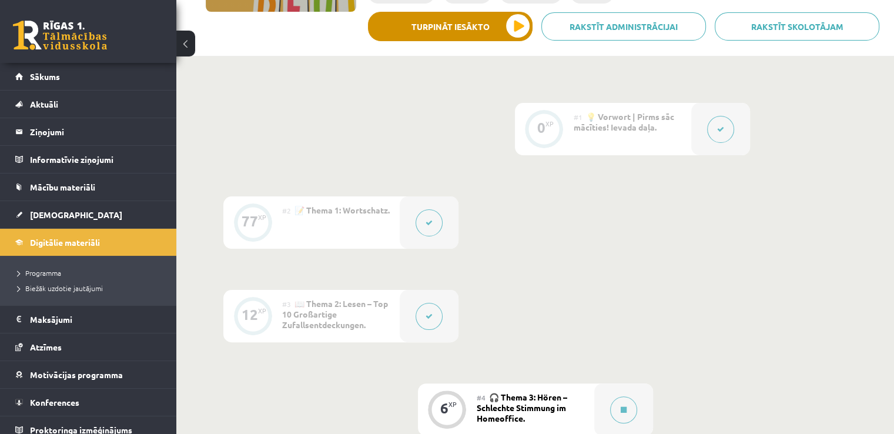
scroll to position [0, 0]
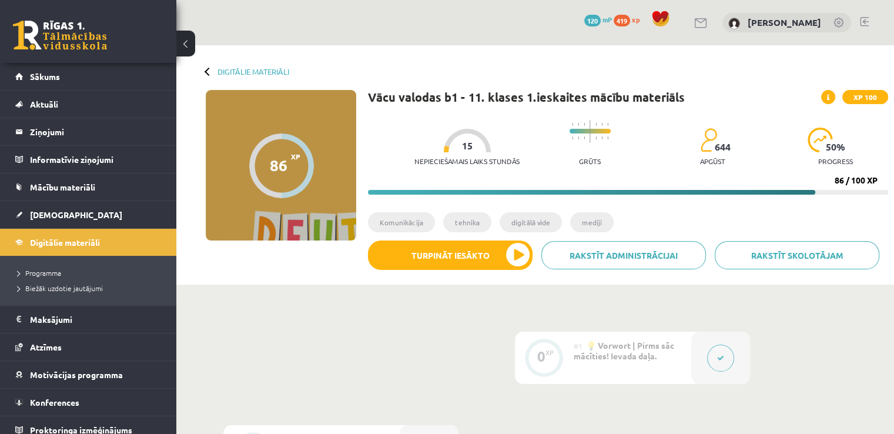
click at [864, 18] on link at bounding box center [863, 21] width 9 height 9
